Goal: Task Accomplishment & Management: Manage account settings

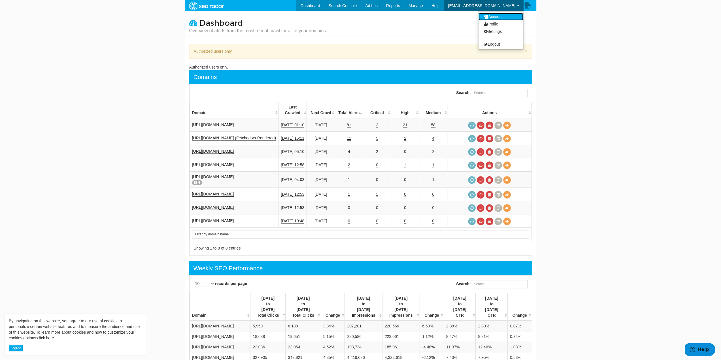
click at [500, 16] on link "Account" at bounding box center [500, 16] width 45 height 7
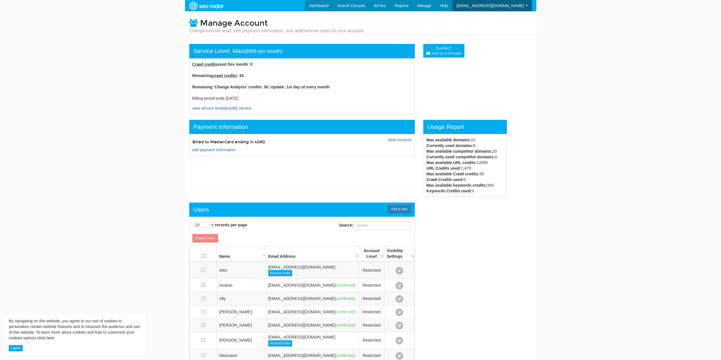
scroll to position [23, 0]
click at [408, 136] on div "Billed to MasterCard ending in 4080 View Invoices edit payment information Cred…" at bounding box center [302, 145] width 226 height 22
click at [406, 139] on link "View Invoices" at bounding box center [399, 140] width 24 height 5
